Goal: Task Accomplishment & Management: Complete application form

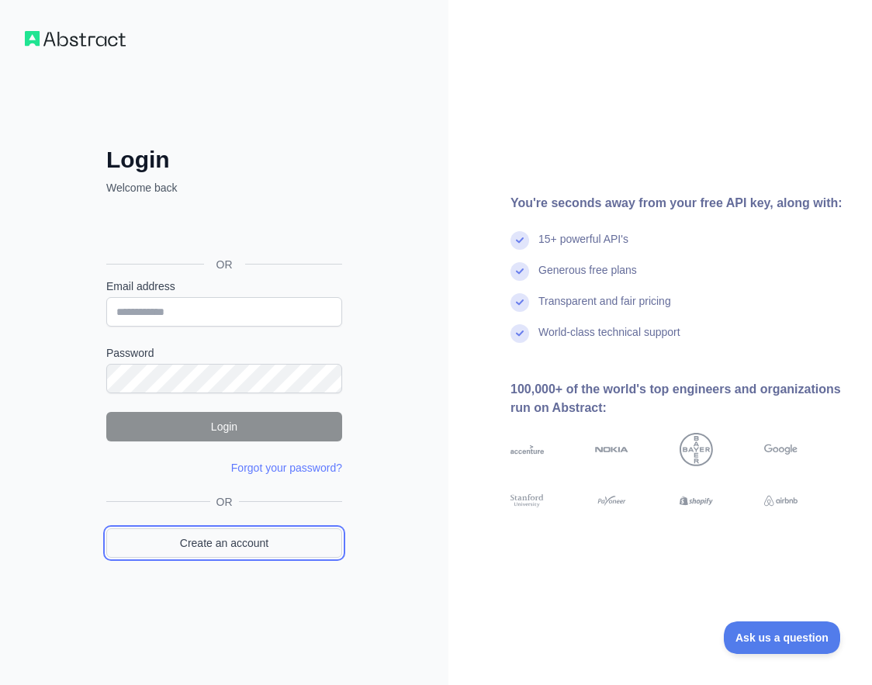
click at [203, 545] on link "Create an account" at bounding box center [224, 542] width 236 height 29
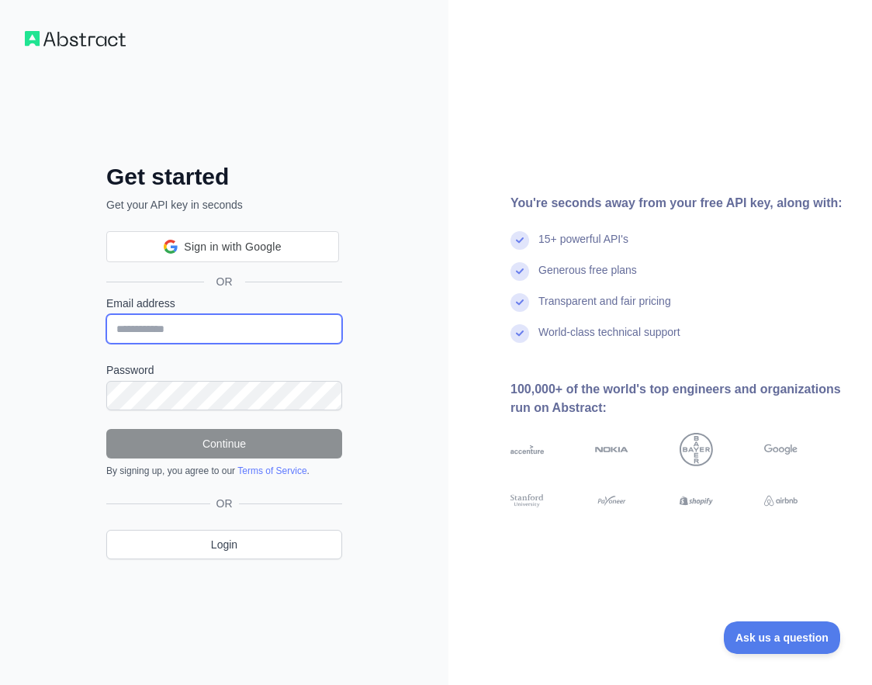
click at [158, 321] on input "Email address" at bounding box center [224, 328] width 236 height 29
paste input "**********"
type input "**********"
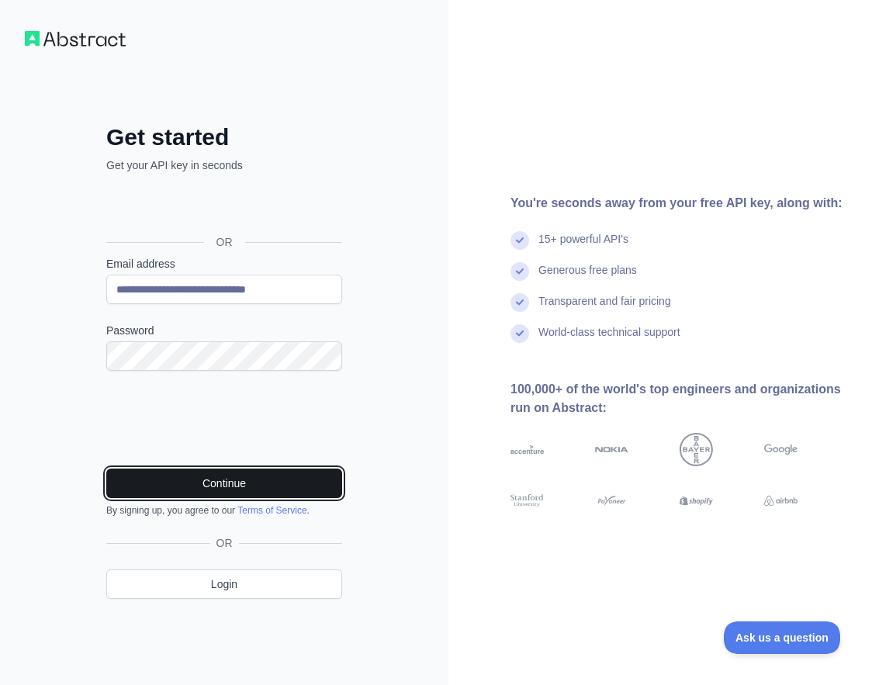
click at [267, 490] on button "Continue" at bounding box center [224, 483] width 236 height 29
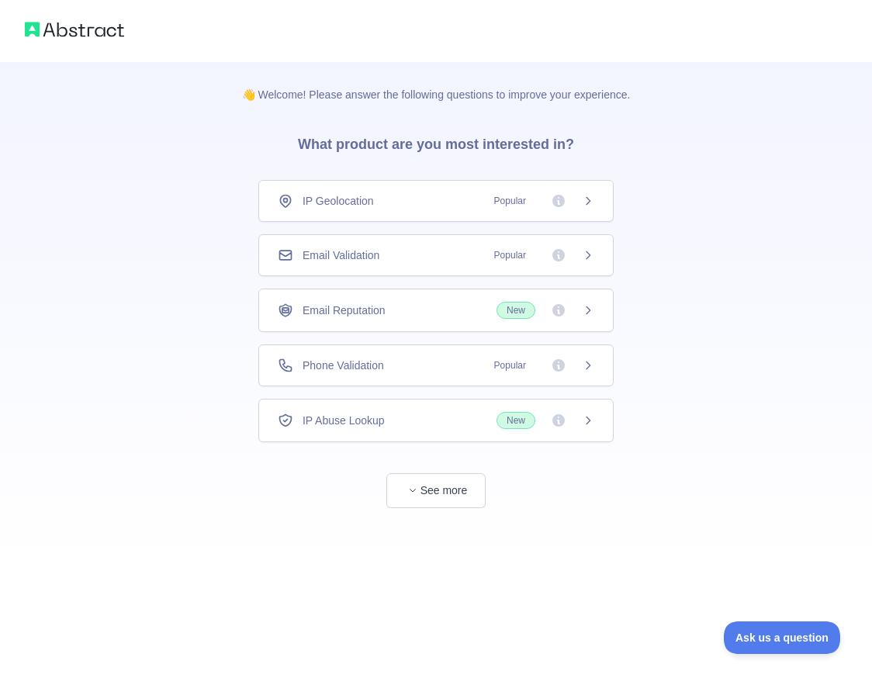
click at [297, 258] on div "Email Validation" at bounding box center [329, 255] width 102 height 16
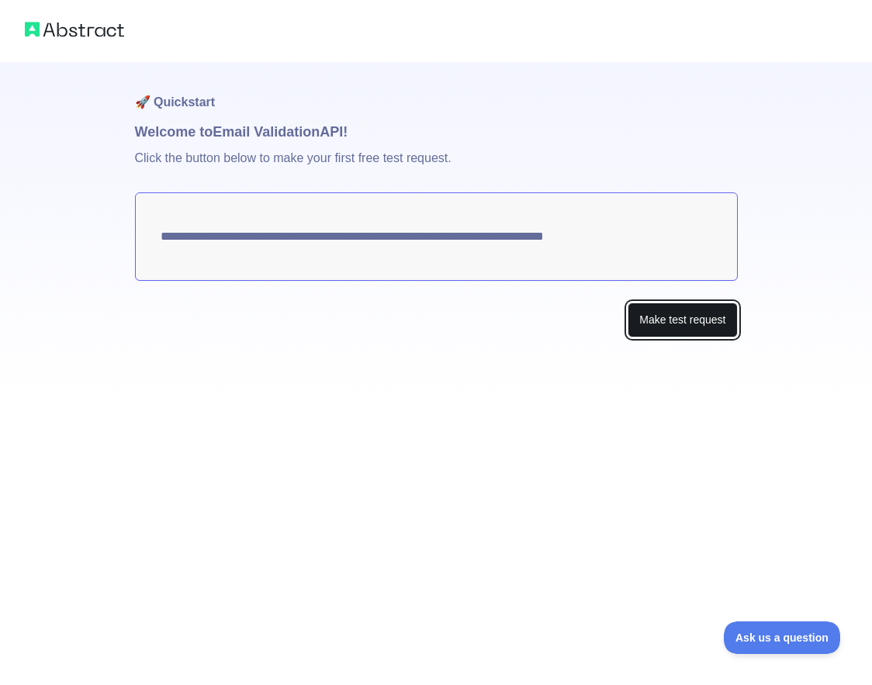
click at [662, 331] on button "Make test request" at bounding box center [682, 320] width 109 height 35
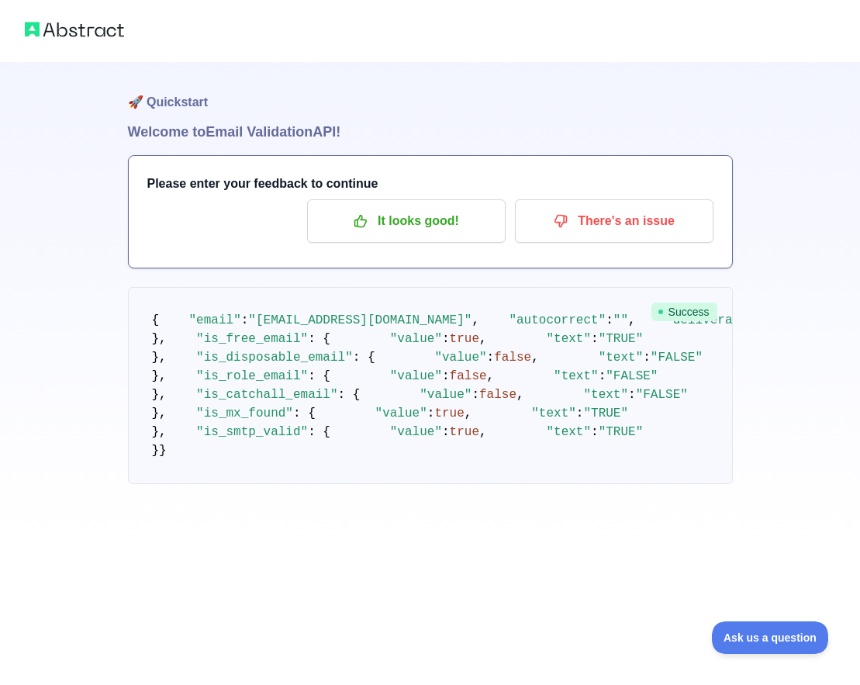
click at [338, 191] on h3 "Please enter your feedback to continue" at bounding box center [430, 184] width 566 height 19
click at [339, 225] on p "It looks good!" at bounding box center [406, 221] width 175 height 26
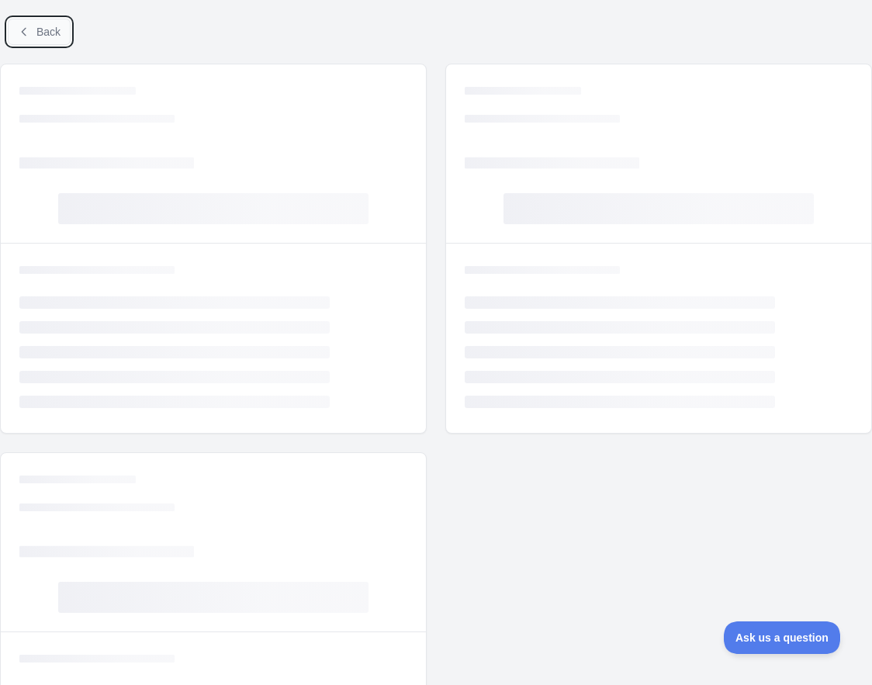
click at [37, 36] on span "Back" at bounding box center [48, 32] width 24 height 12
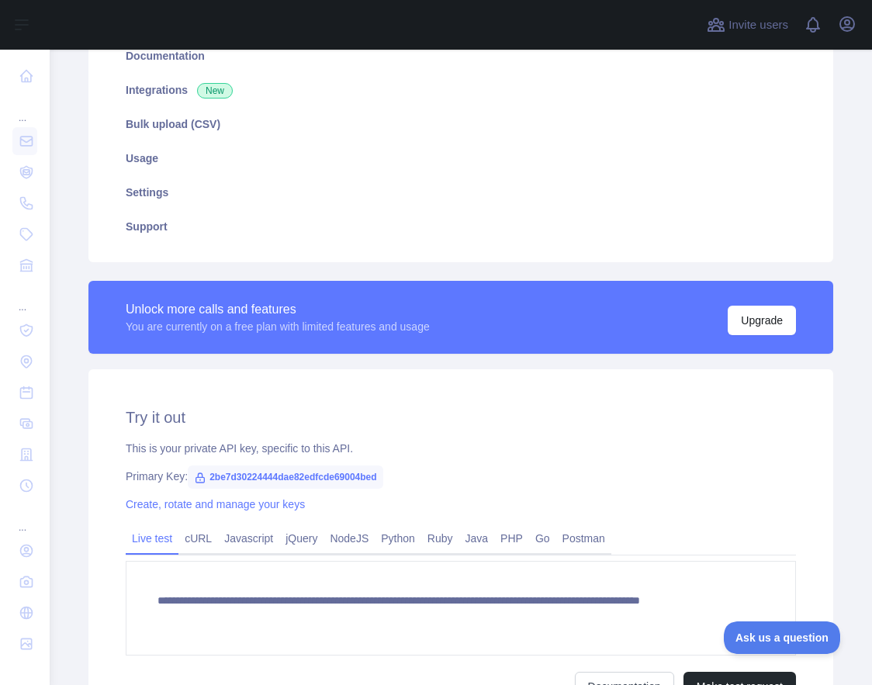
scroll to position [310, 0]
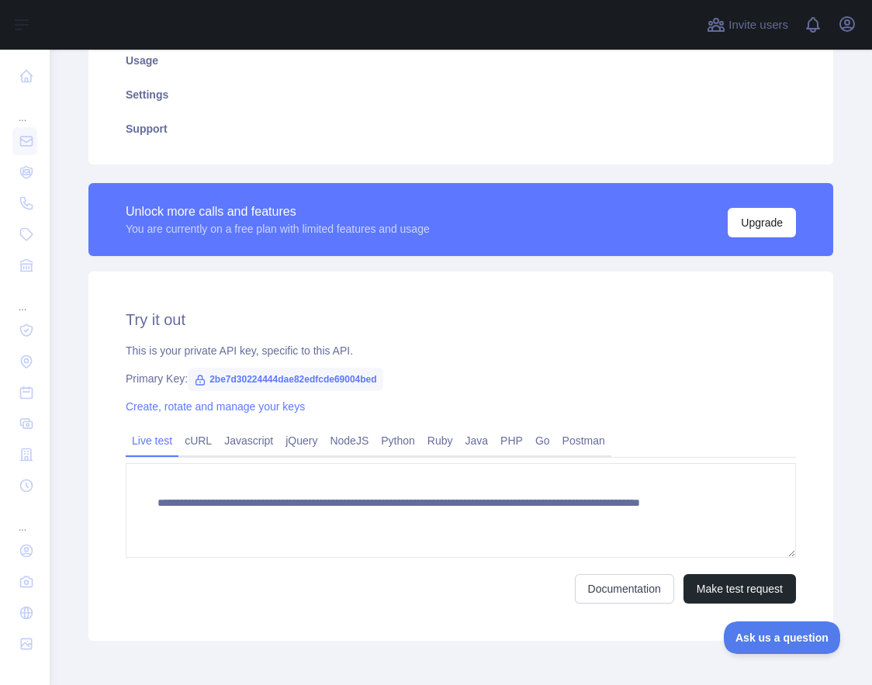
click at [264, 377] on span "2be7d30224444dae82edfcde69004bed" at bounding box center [285, 379] width 195 height 23
copy span "2be7d30224444dae82edfcde69004bed"
